Goal: Find specific fact: Find specific fact

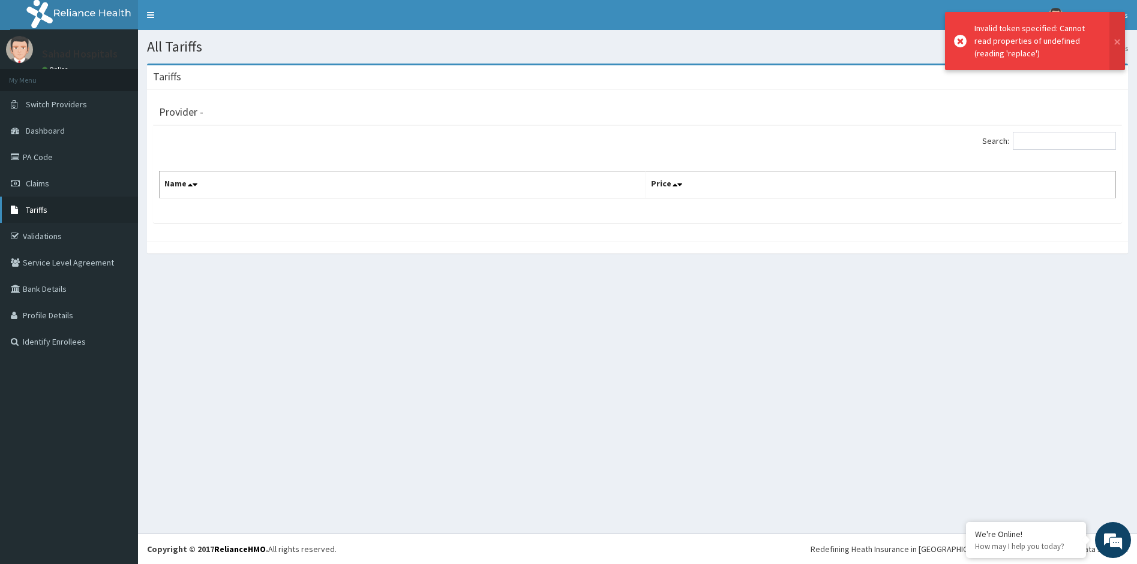
click at [38, 209] on span "Tariffs" at bounding box center [37, 210] width 22 height 11
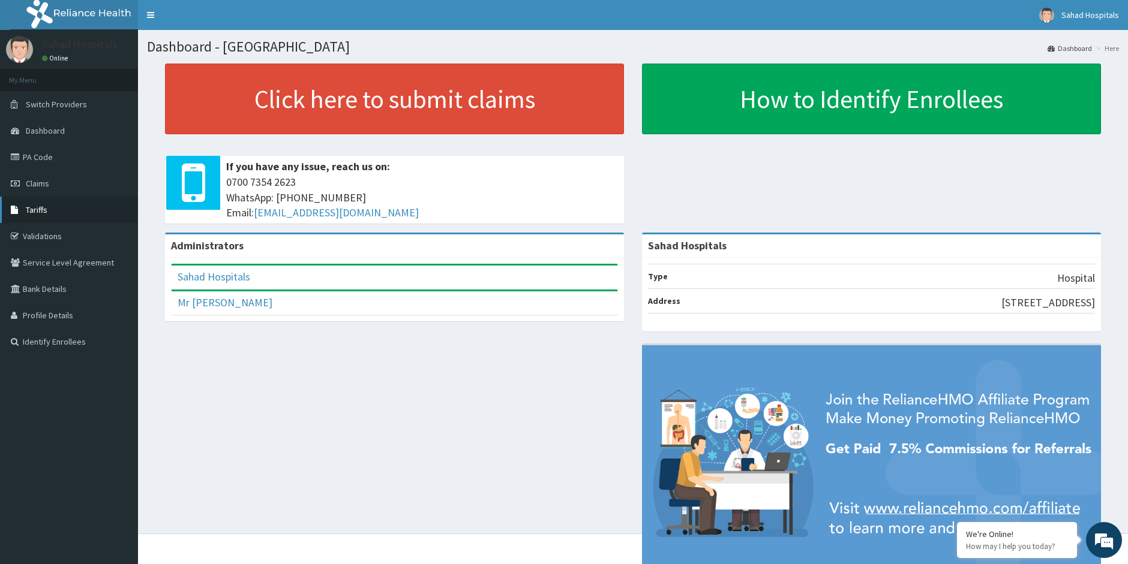
click at [31, 213] on span "Tariffs" at bounding box center [37, 210] width 22 height 11
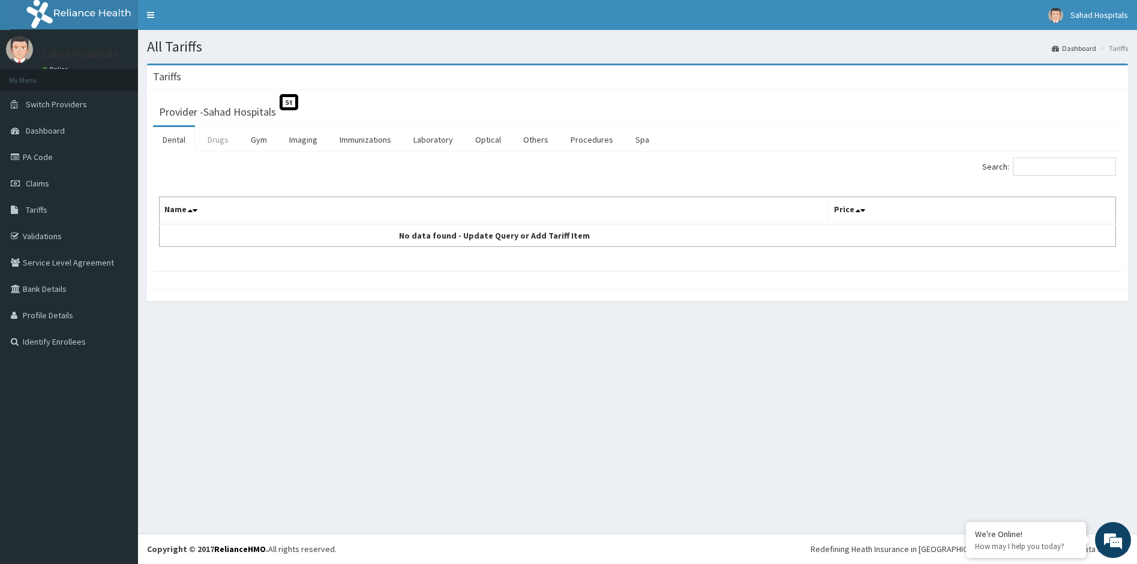
click at [224, 139] on link "Drugs" at bounding box center [218, 139] width 40 height 25
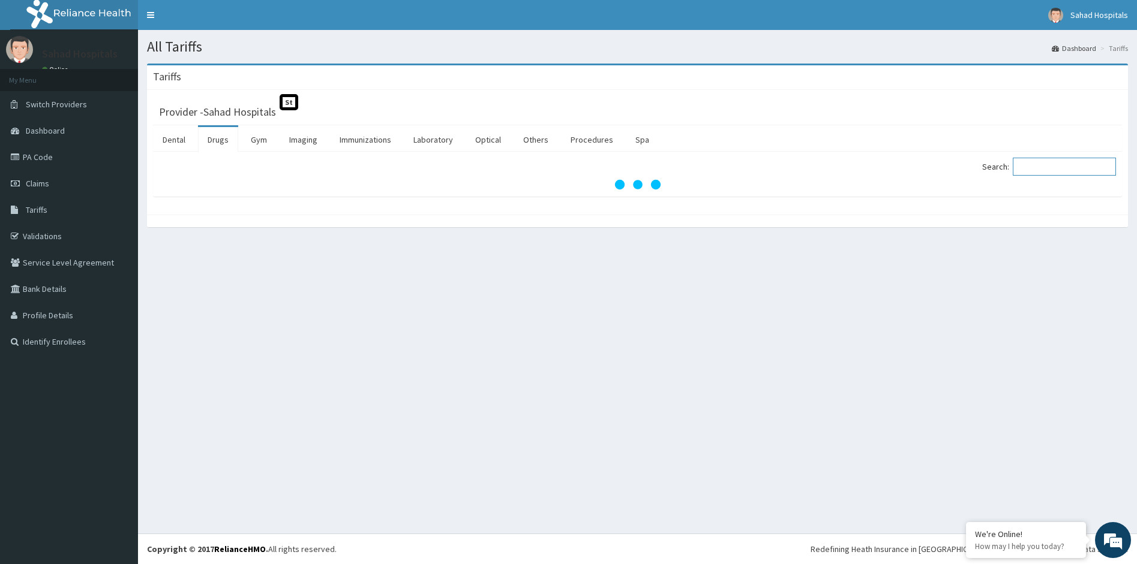
click at [1055, 165] on input "Search:" at bounding box center [1064, 167] width 103 height 18
type input "Z"
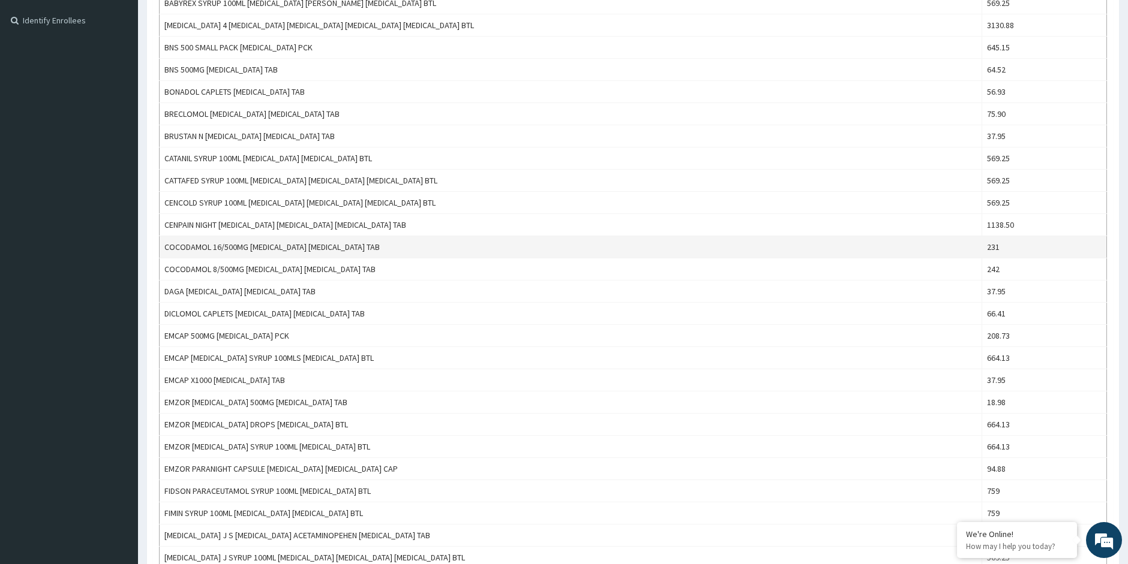
scroll to position [320, 0]
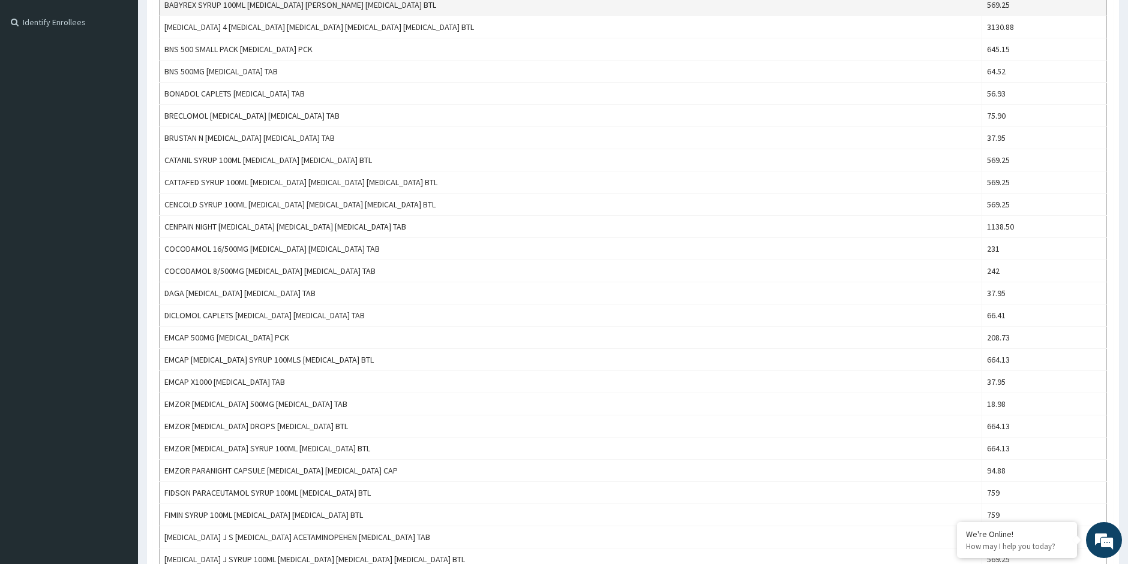
type input "ACETAMINO"
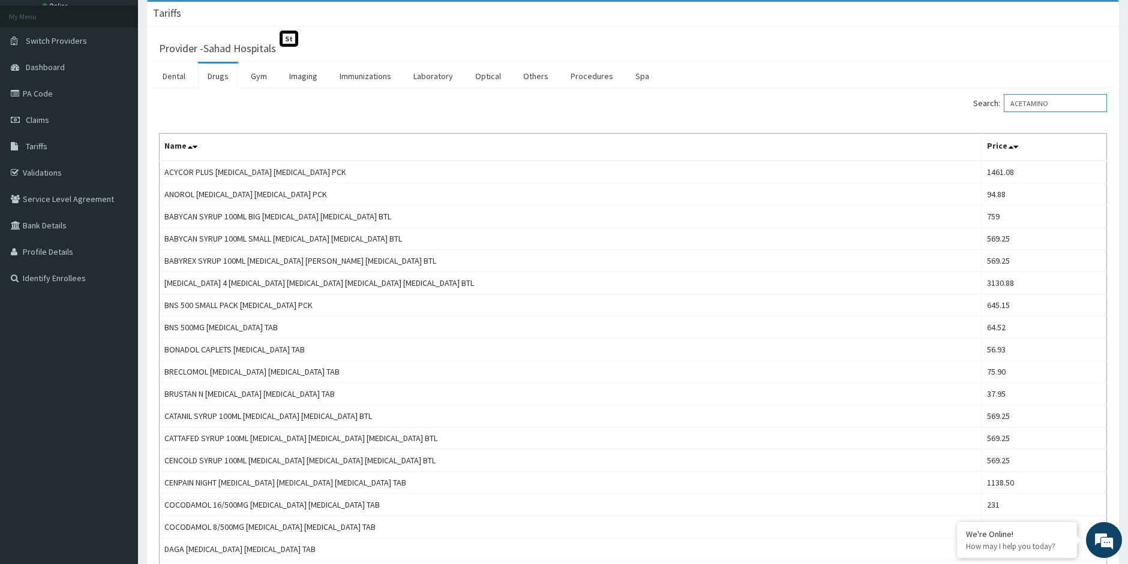
scroll to position [0, 0]
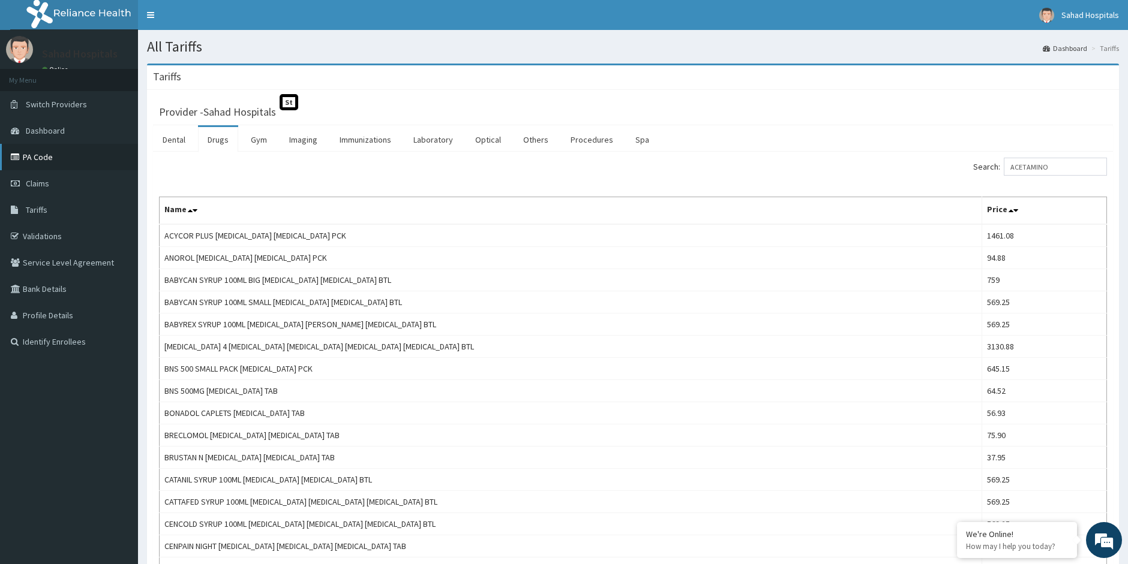
click at [62, 163] on link "PA Code" at bounding box center [69, 157] width 138 height 26
